Goal: Navigation & Orientation: Understand site structure

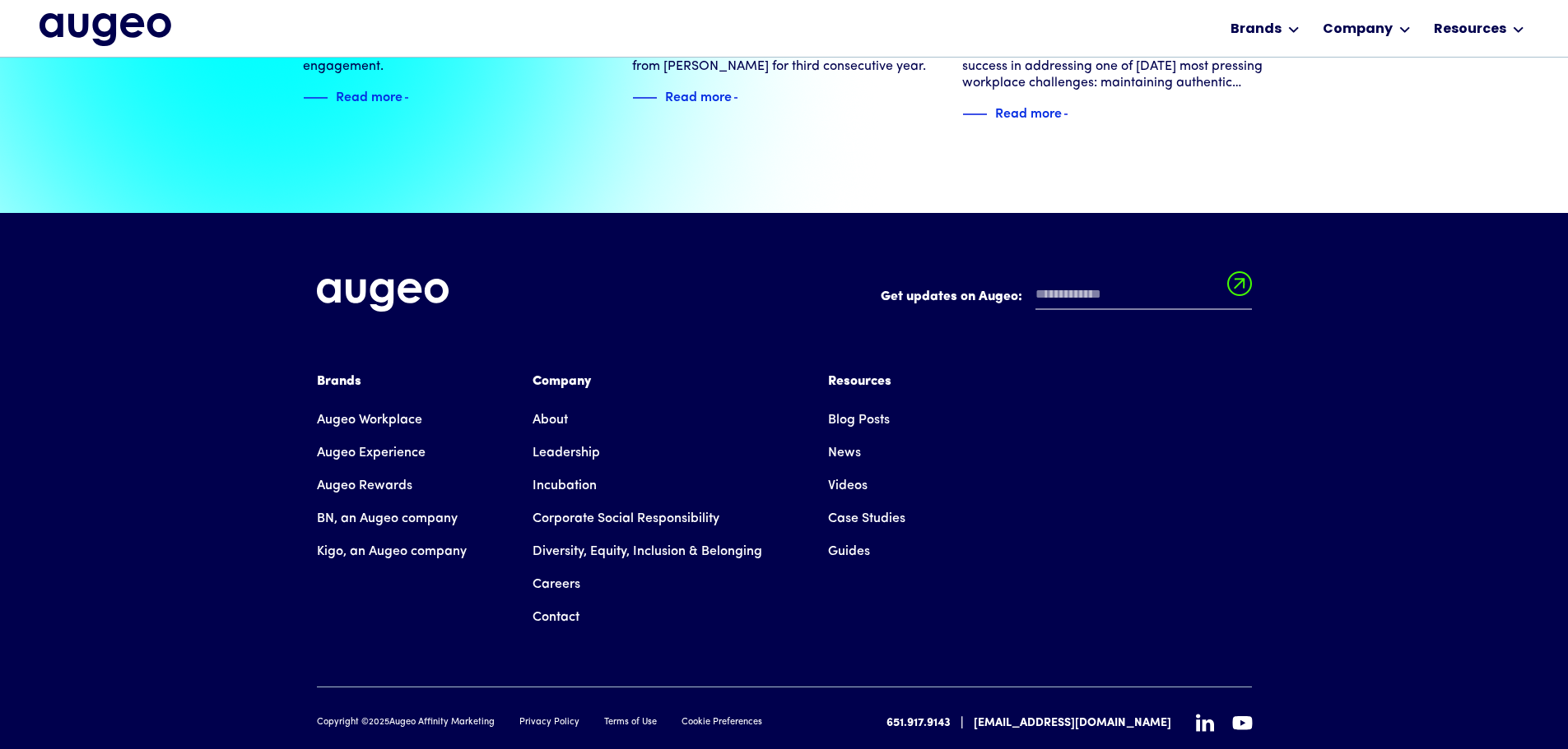
scroll to position [3766, 0]
click at [356, 371] on div "Brands" at bounding box center [392, 380] width 150 height 19
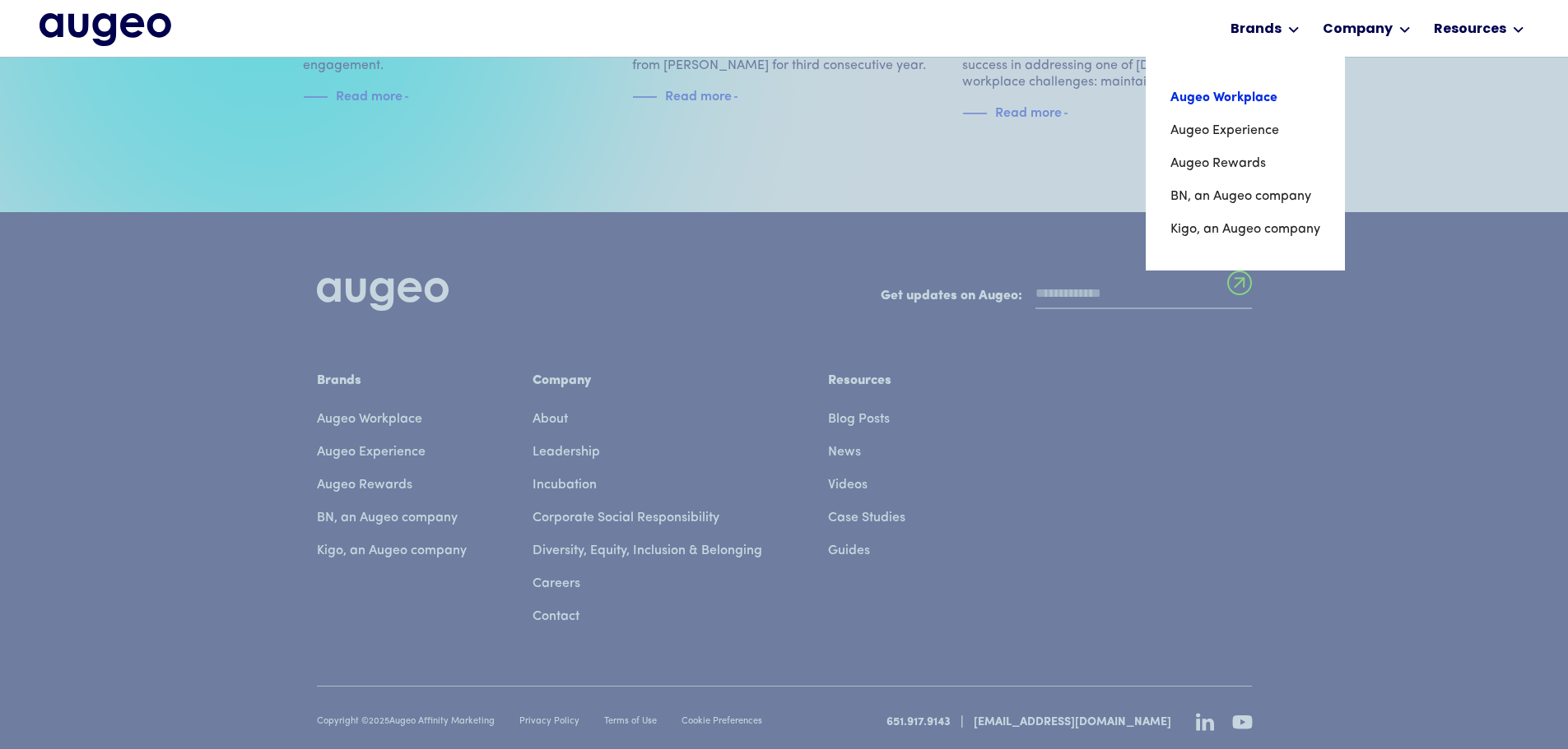
click at [1240, 104] on link "Augeo Workplace" at bounding box center [1245, 98] width 150 height 33
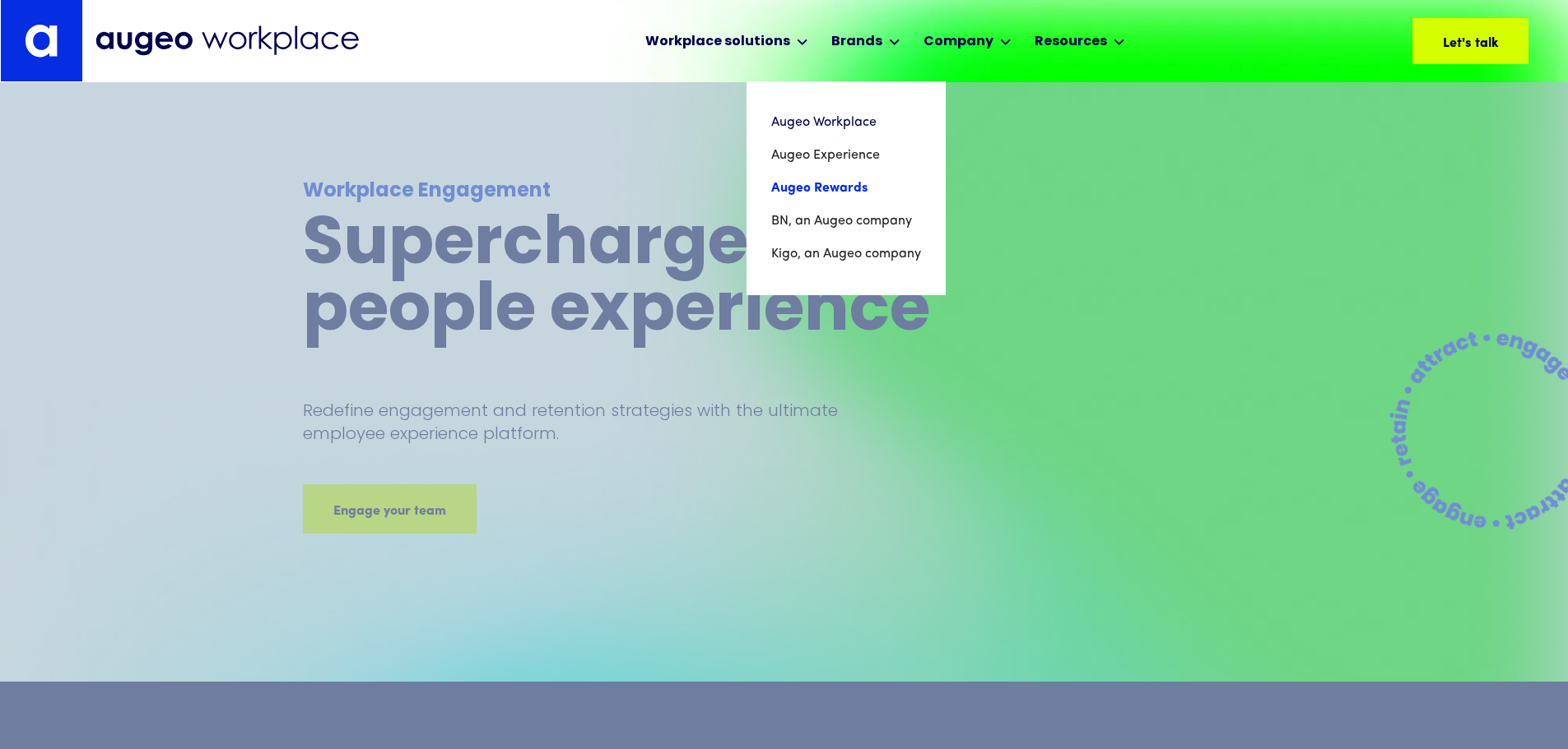
click at [837, 177] on link "Augeo Rewards" at bounding box center [846, 189] width 150 height 33
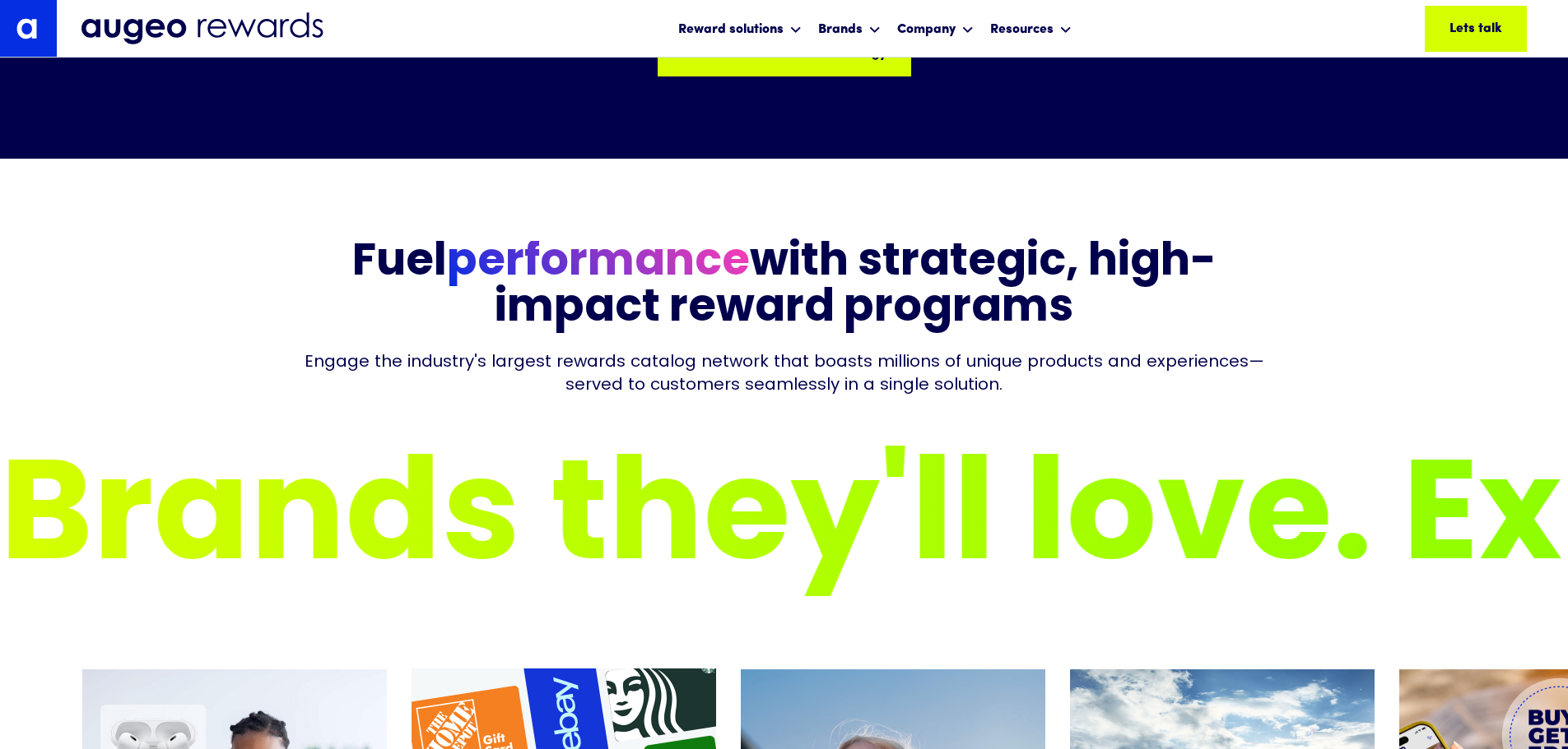
scroll to position [5671, 0]
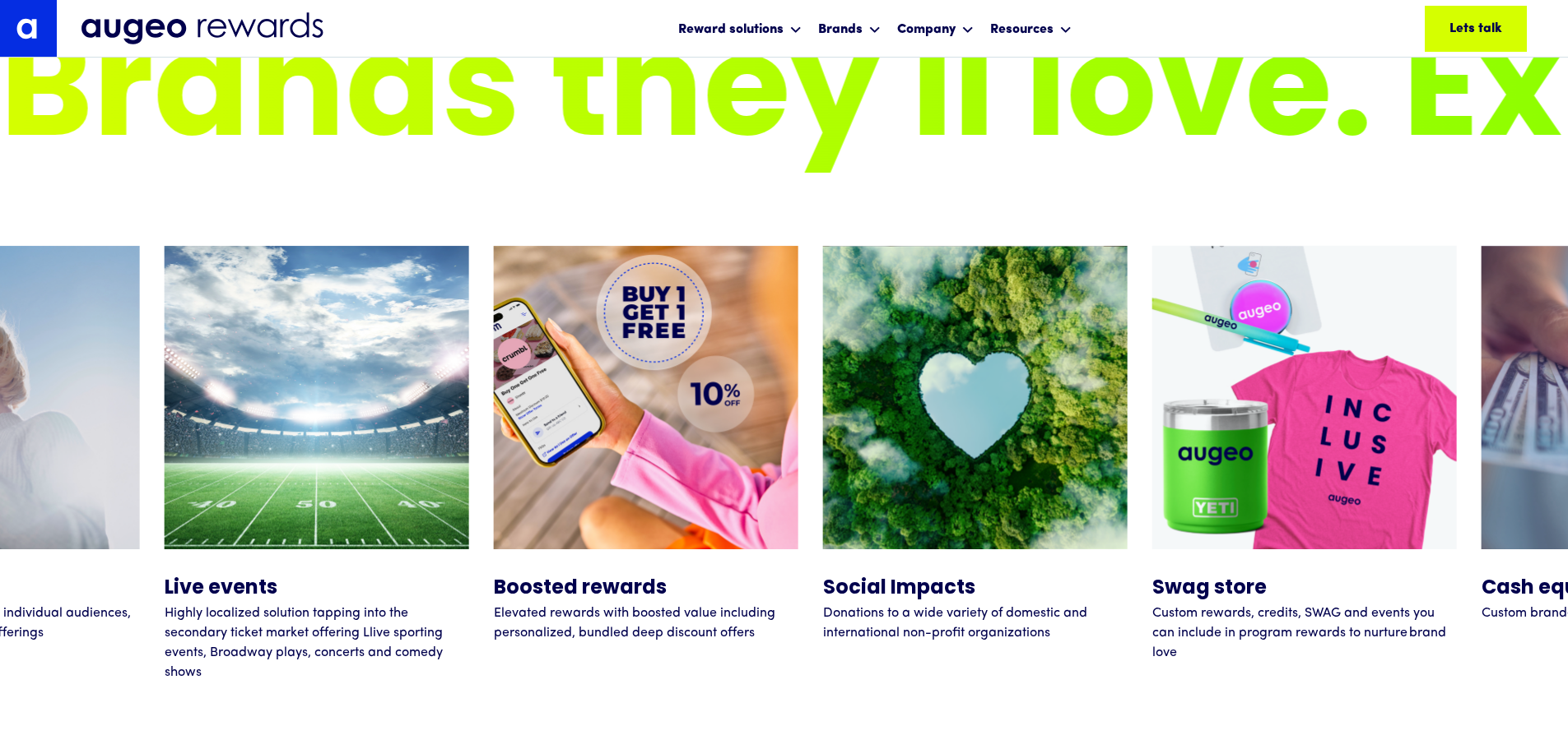
click at [88, 28] on img at bounding box center [203, 29] width 243 height 35
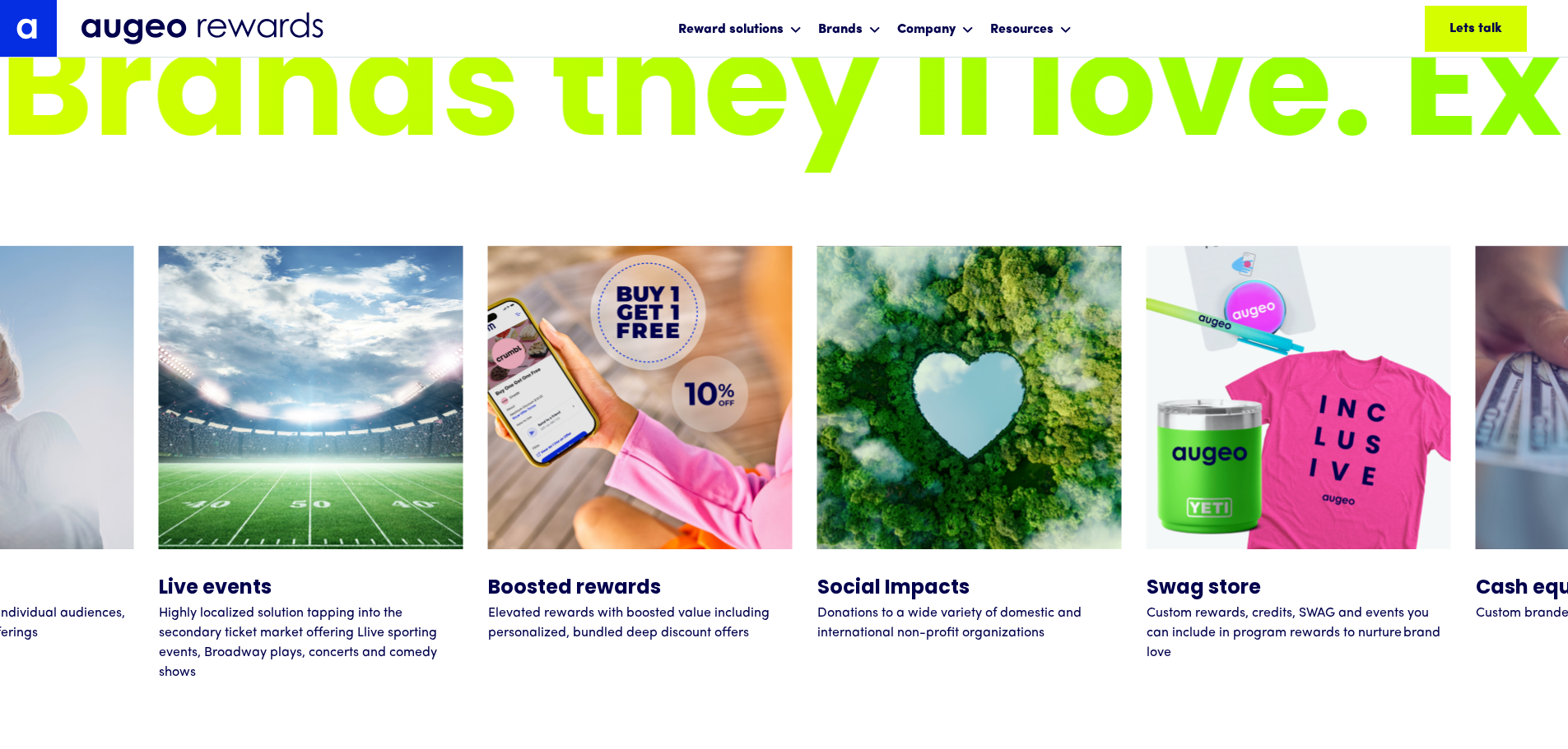
scroll to position [6714, 0]
